Goal: Task Accomplishment & Management: Manage account settings

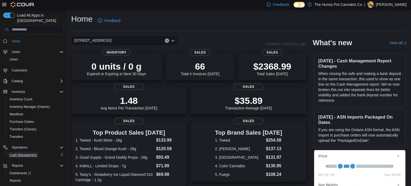
click at [17, 153] on span "Cash Management" at bounding box center [23, 155] width 27 height 4
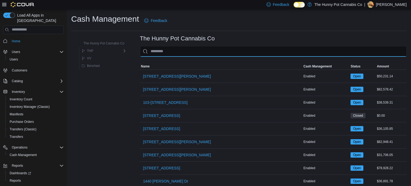
click at [159, 55] on input "This is a search bar. As you type, the results lower in the page will automatic…" at bounding box center [273, 51] width 267 height 11
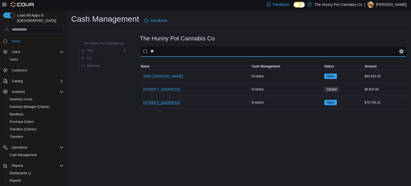
type input "**"
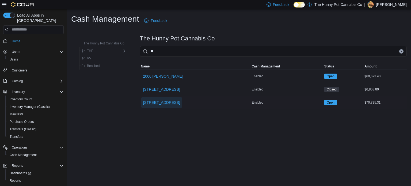
click at [156, 102] on span "[STREET_ADDRESS]" at bounding box center [161, 102] width 37 height 5
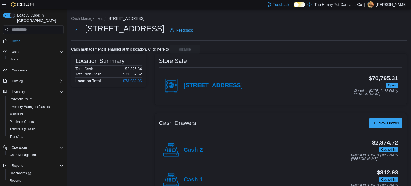
click at [196, 180] on h4 "Cash 1" at bounding box center [193, 180] width 19 height 7
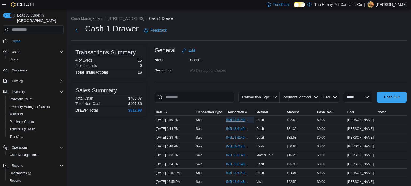
click at [238, 118] on span "IN5LJ3-6149243" at bounding box center [237, 120] width 23 height 4
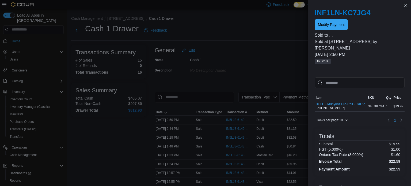
click at [329, 32] on p "Sold to ..." at bounding box center [360, 35] width 90 height 6
click at [329, 27] on span "Modify Payment" at bounding box center [331, 24] width 27 height 11
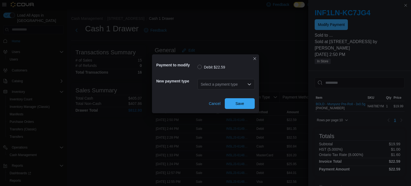
click at [244, 82] on div "Select a payment type" at bounding box center [226, 84] width 57 height 11
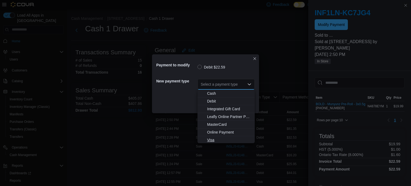
click at [205, 139] on span "Visa" at bounding box center [226, 139] width 51 height 5
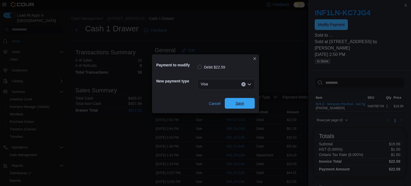
click at [238, 100] on span "Save" at bounding box center [240, 103] width 24 height 11
